Goal: Task Accomplishment & Management: Use online tool/utility

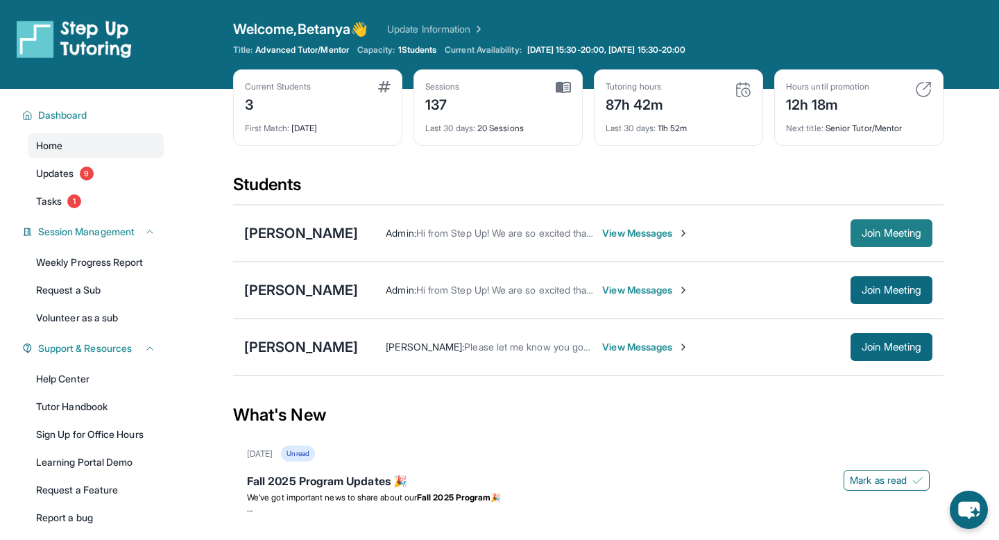
click at [859, 243] on button "Join Meeting" at bounding box center [891, 233] width 82 height 28
